Goal: Task Accomplishment & Management: Manage account settings

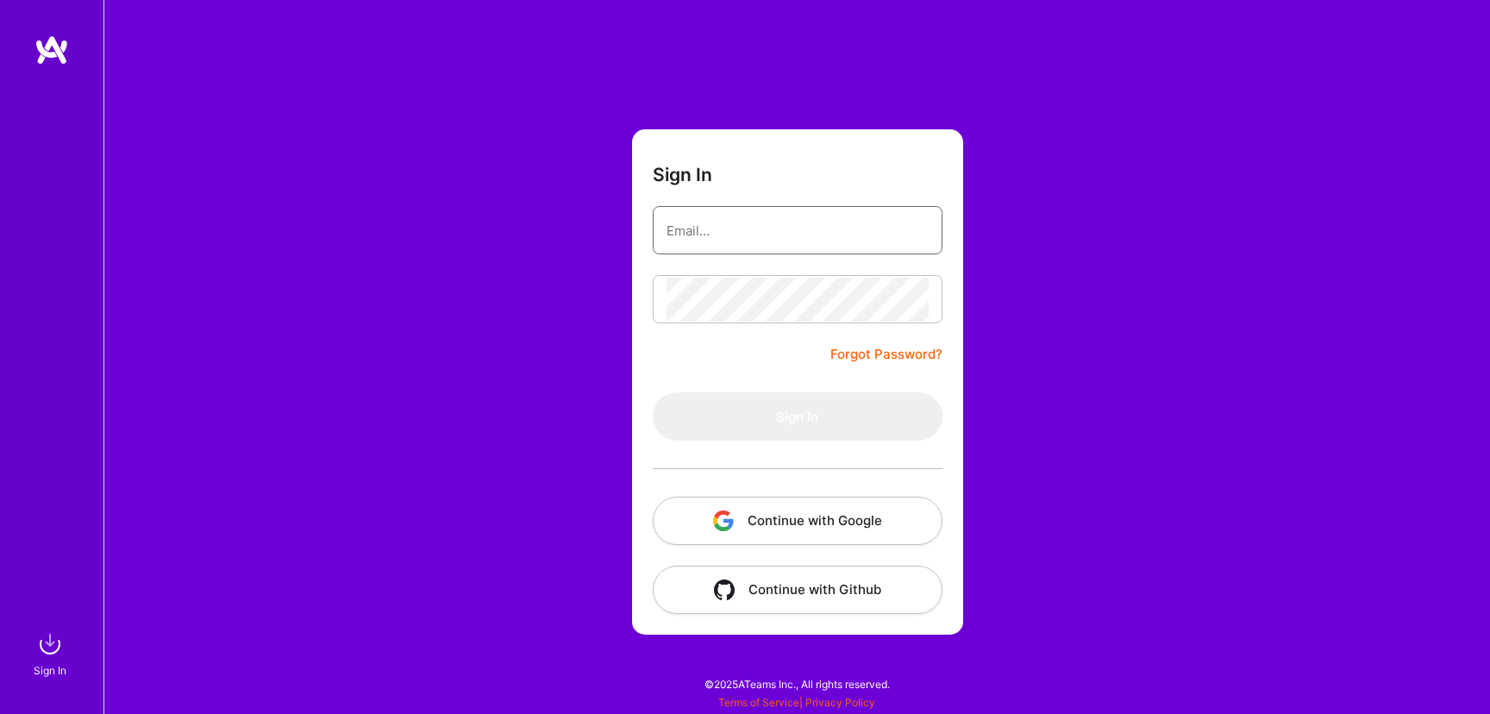
click at [752, 216] on input "email" at bounding box center [798, 231] width 262 height 44
type input "[PERSON_NAME][EMAIL_ADDRESS][DOMAIN_NAME]"
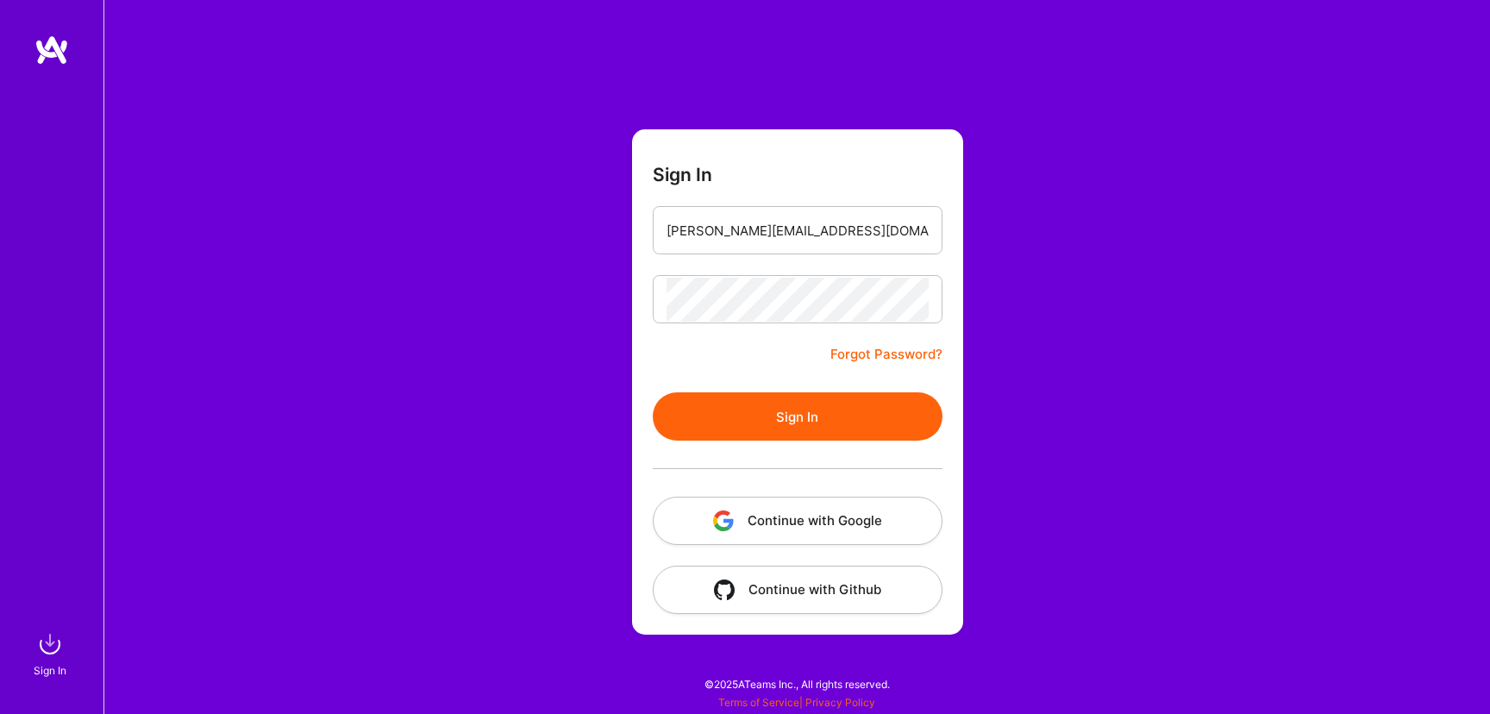
click at [847, 420] on button "Sign In" at bounding box center [798, 416] width 290 height 48
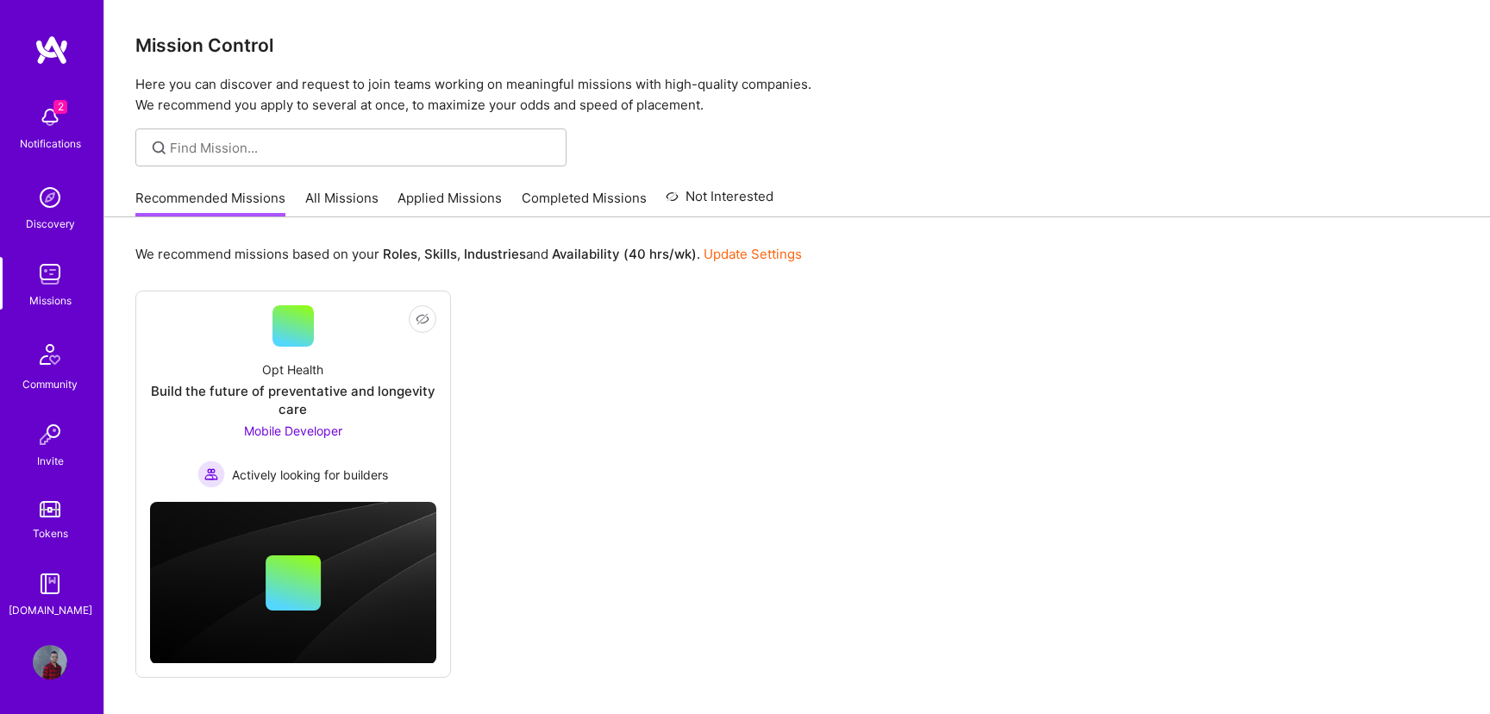
click at [52, 292] on div "Missions" at bounding box center [50, 301] width 42 height 18
click at [549, 205] on link "Completed Missions" at bounding box center [584, 203] width 125 height 28
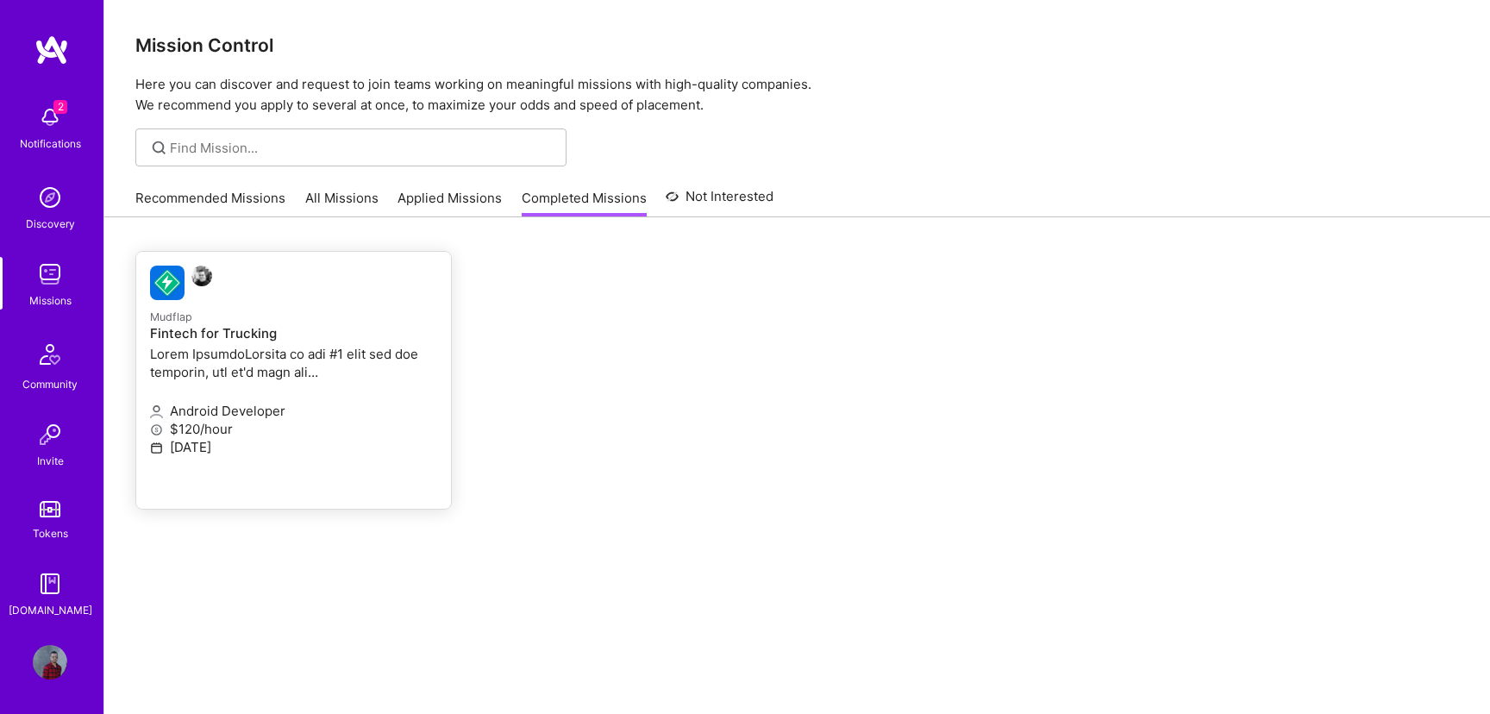
click at [356, 324] on p "Mudflap" at bounding box center [293, 316] width 287 height 19
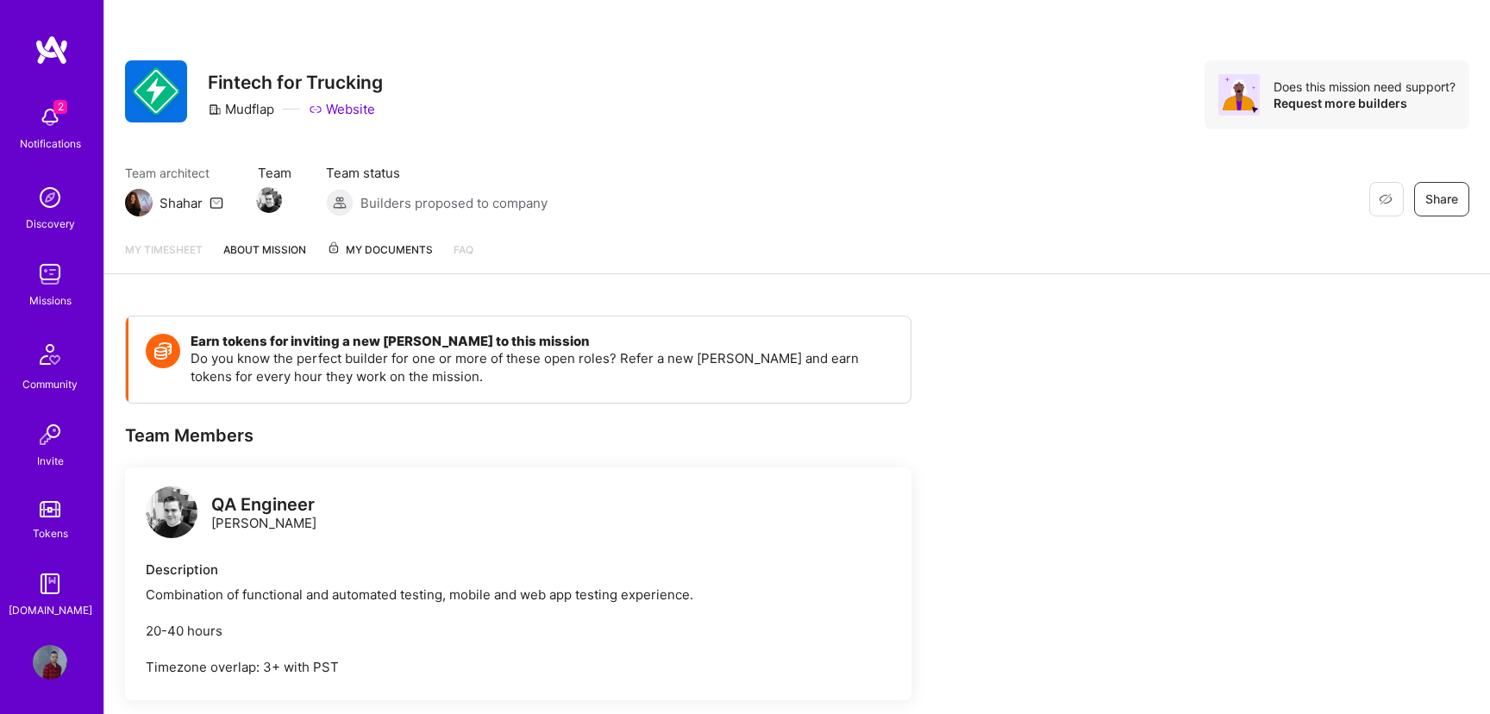
click at [367, 242] on span "My Documents" at bounding box center [380, 250] width 106 height 19
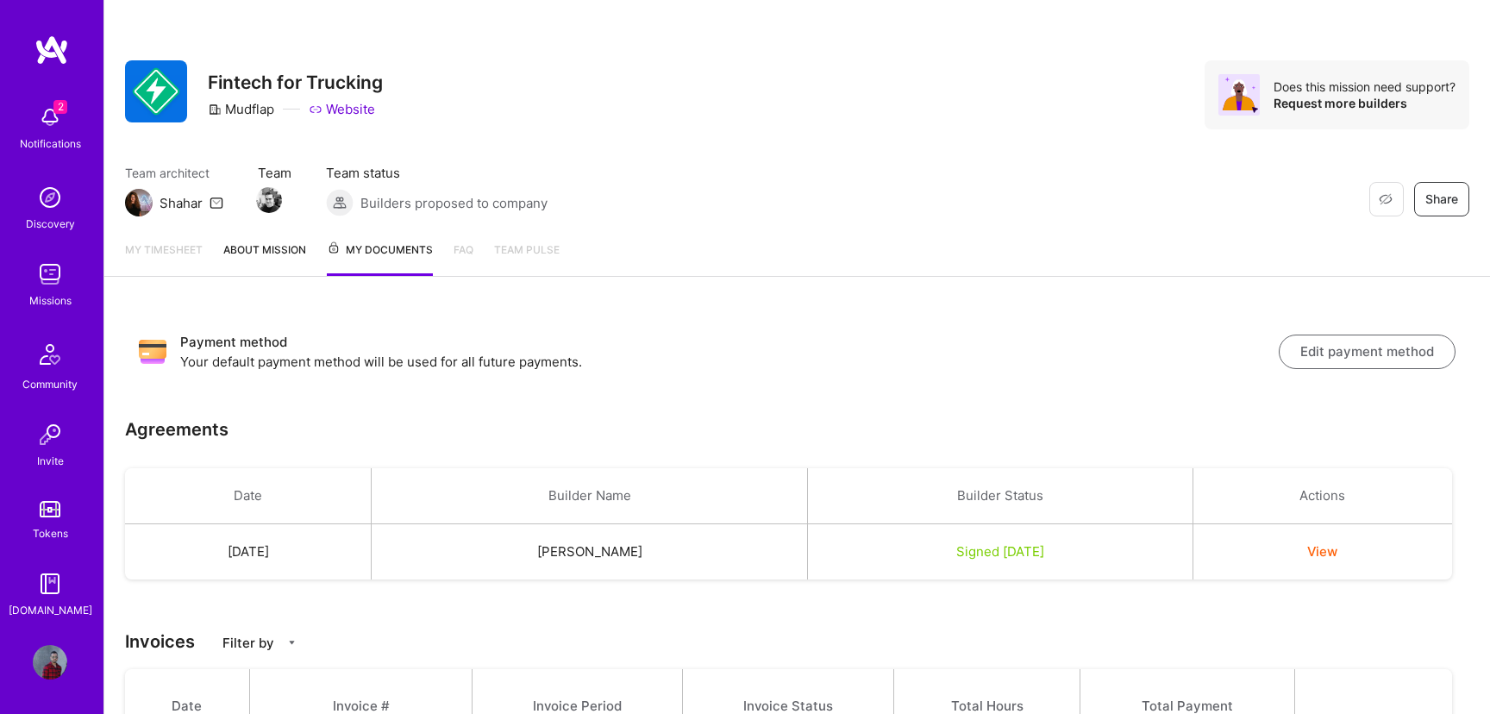
click at [1365, 369] on div "Payment method Your default payment method will be used for all future payments…" at bounding box center [797, 351] width 1345 height 66
click at [1367, 363] on button "Edit payment method" at bounding box center [1367, 352] width 177 height 35
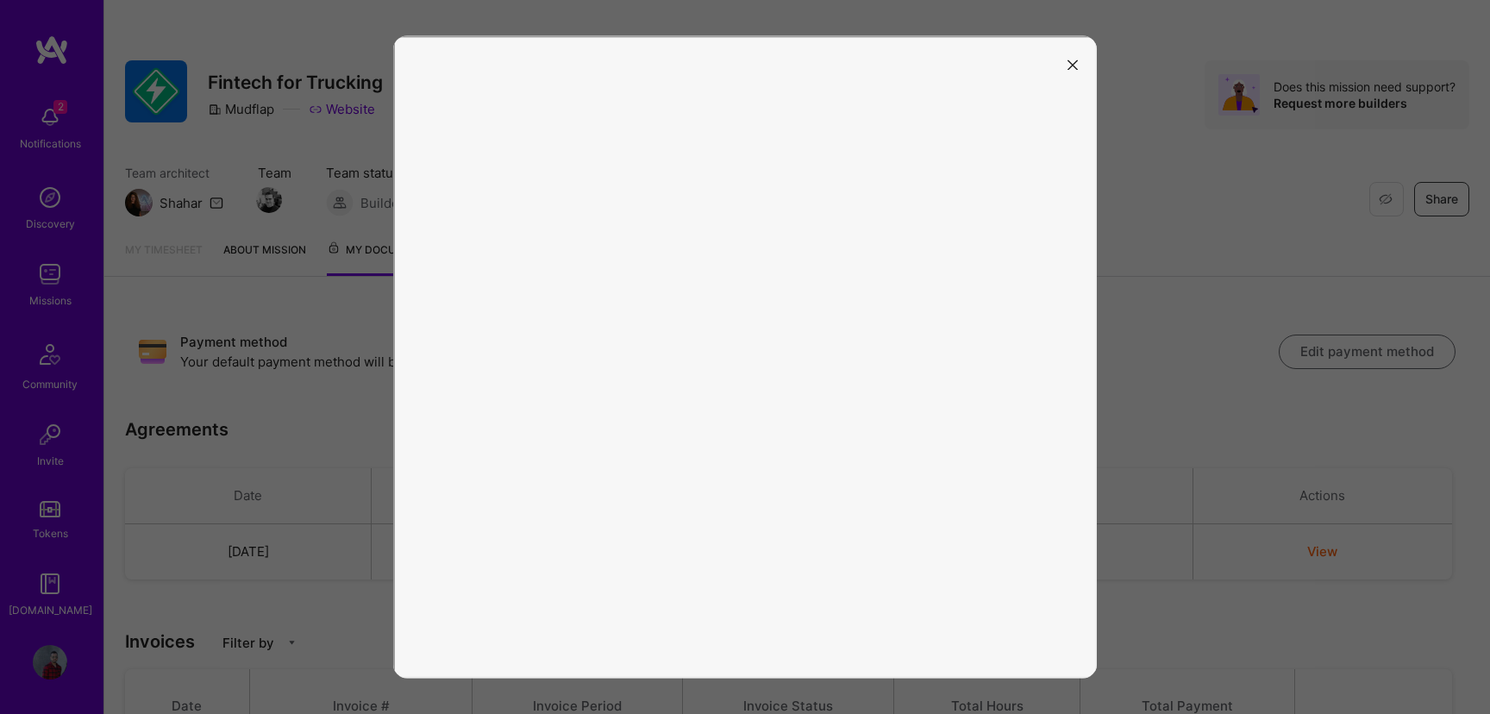
scroll to position [14, 0]
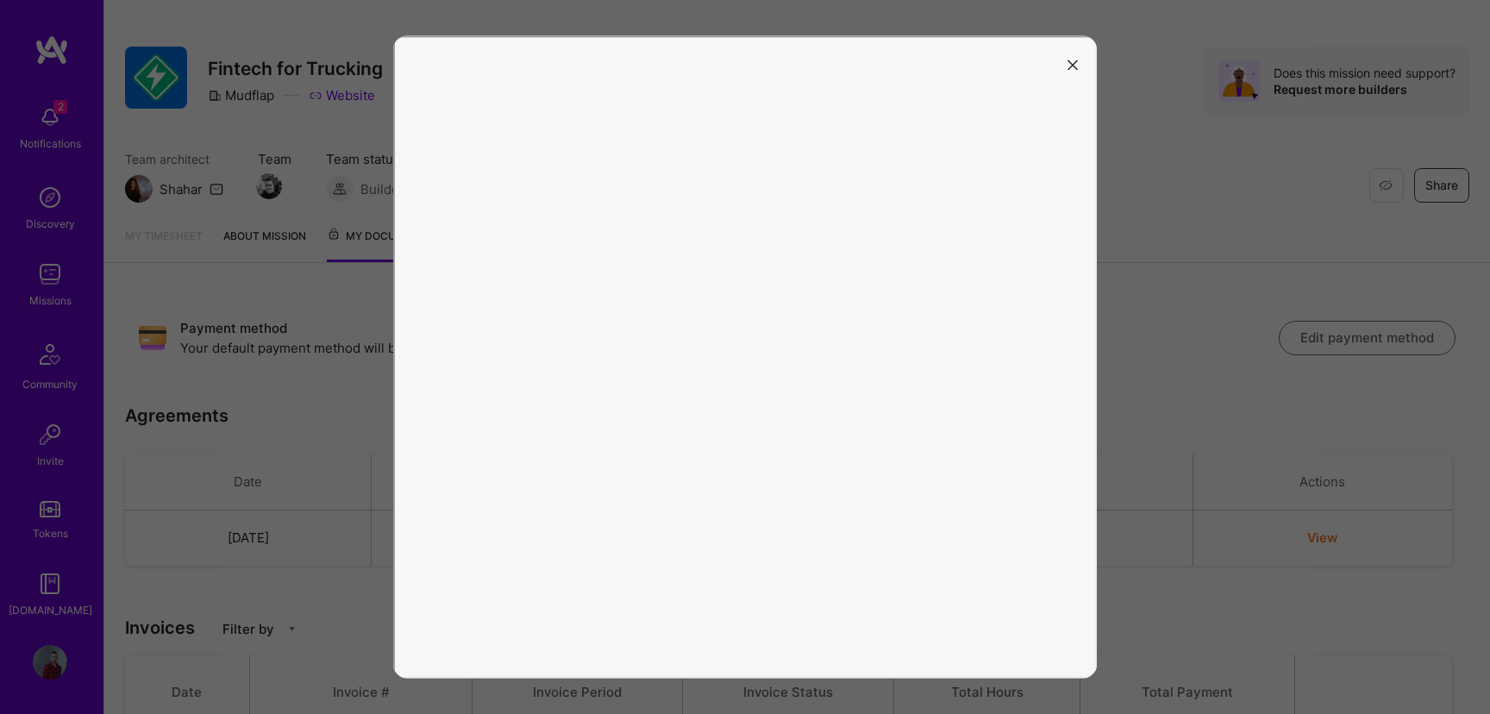
click at [1070, 71] on button "modal" at bounding box center [1073, 63] width 21 height 28
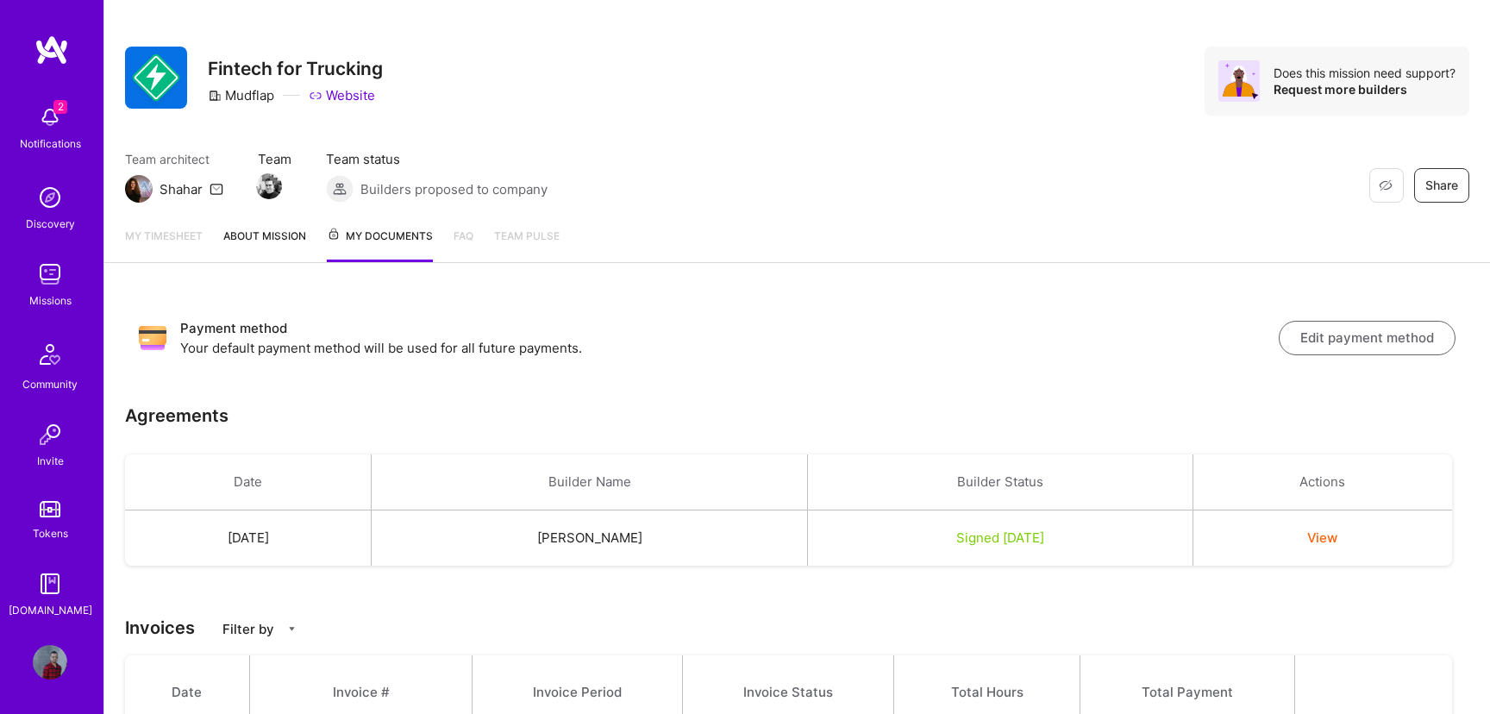
click at [61, 298] on div "Missions" at bounding box center [50, 301] width 42 height 18
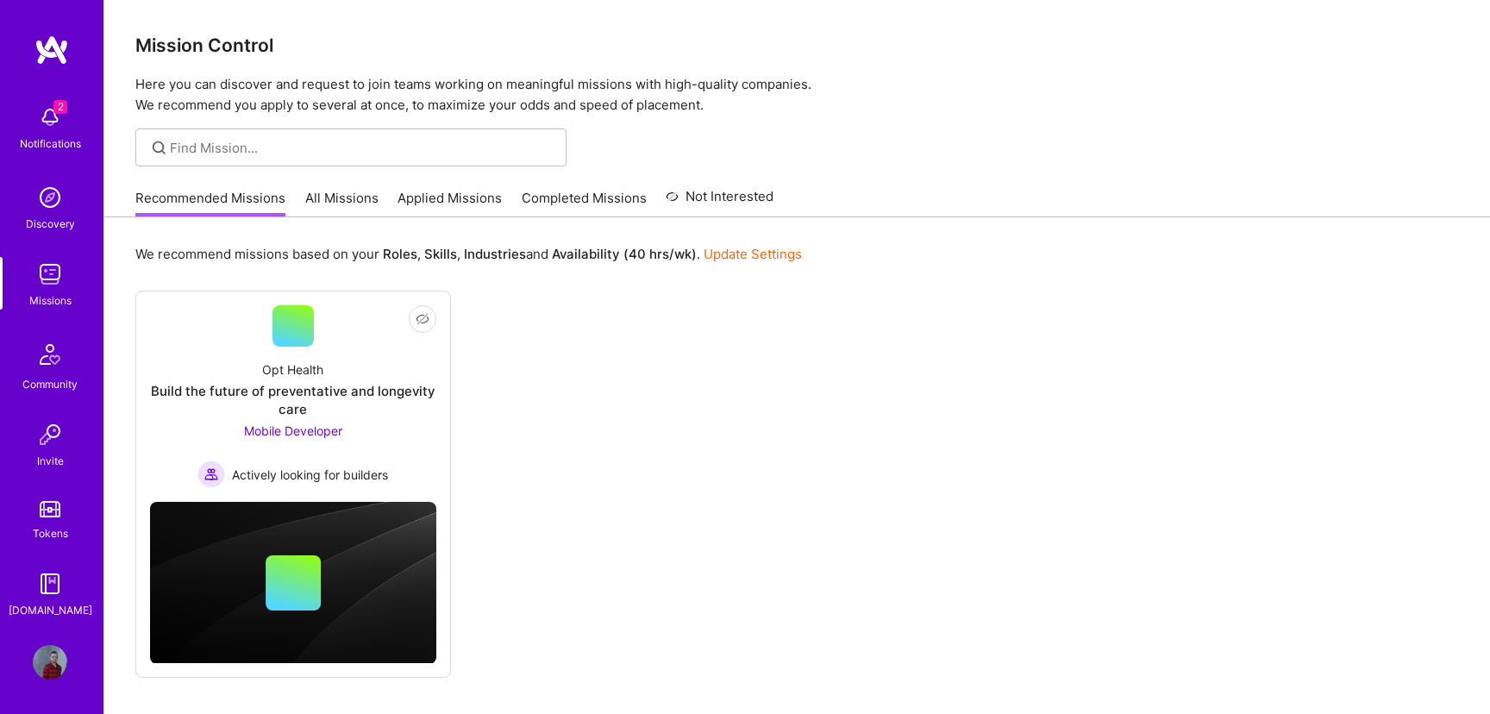
click at [345, 197] on link "All Missions" at bounding box center [341, 203] width 73 height 28
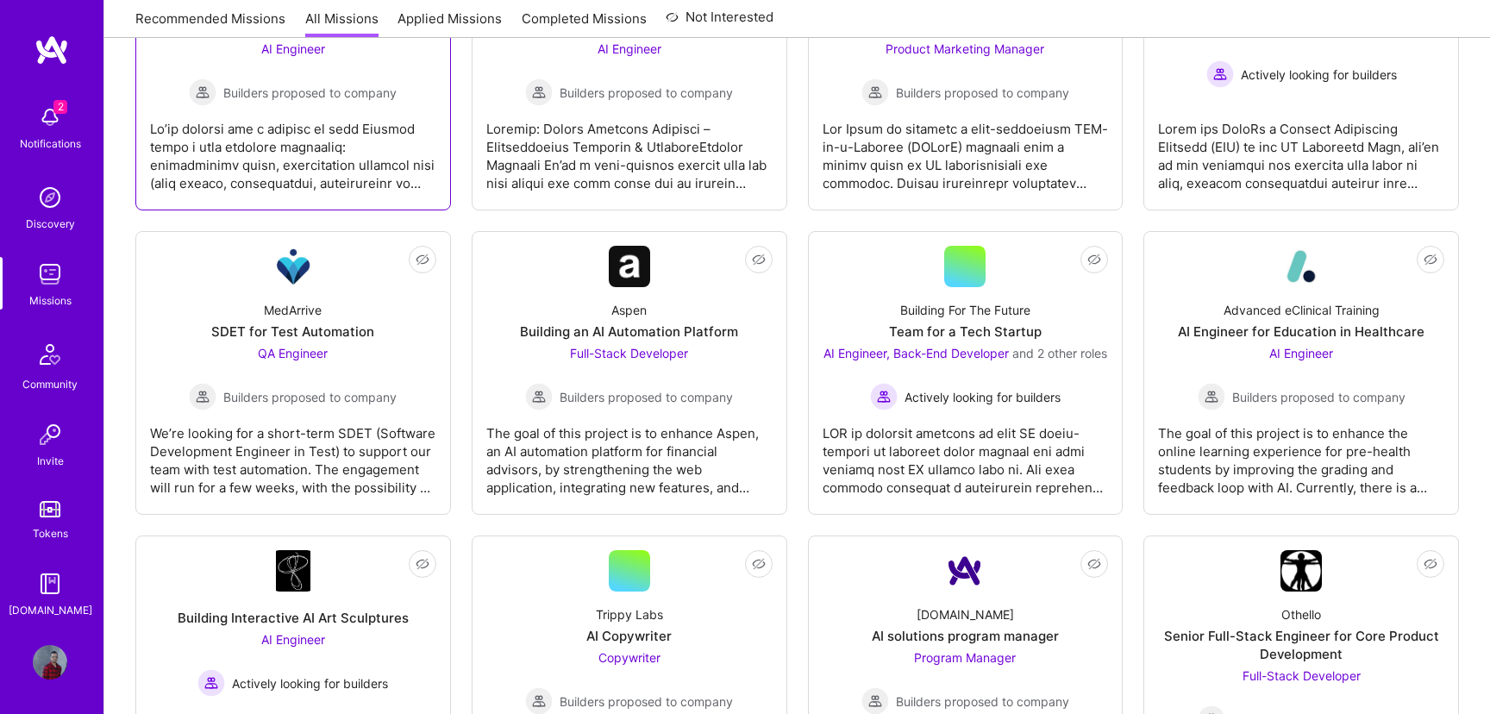
scroll to position [1408, 0]
